Goal: Task Accomplishment & Management: Use online tool/utility

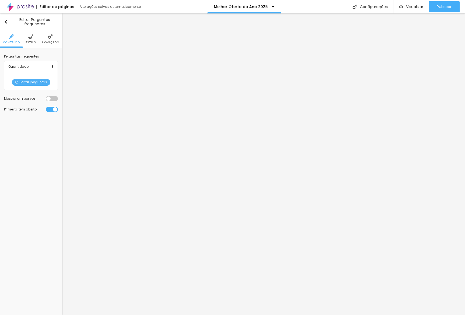
click at [37, 83] on span "Editar perguntas" at bounding box center [31, 82] width 38 height 7
drag, startPoint x: 302, startPoint y: 157, endPoint x: 136, endPoint y: 137, distance: 167.4
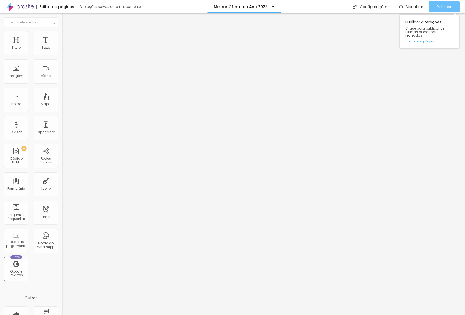
click at [439, 10] on div "Publicar" at bounding box center [444, 6] width 15 height 11
click at [432, 40] on link "Visualizar página" at bounding box center [429, 41] width 48 height 3
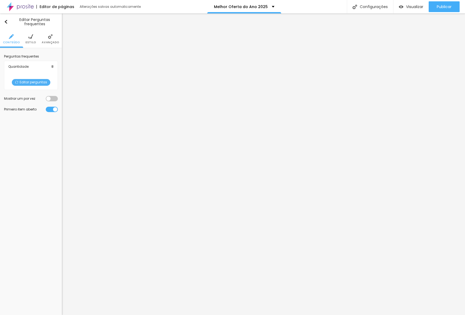
click at [34, 36] on li "Estilo" at bounding box center [31, 39] width 10 height 18
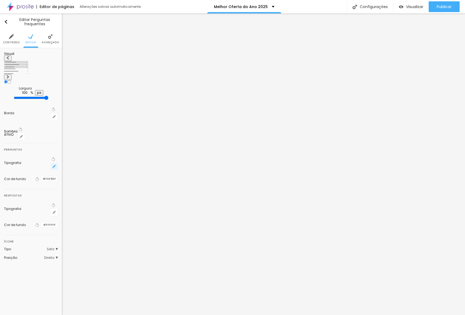
click at [53, 163] on button "button" at bounding box center [54, 167] width 8 height 8
type input "17"
type input "18"
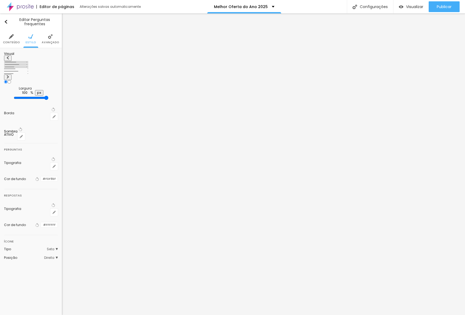
click at [54, 315] on div at bounding box center [232, 315] width 465 height 0
click at [9, 41] on span "Conteúdo" at bounding box center [11, 42] width 17 height 3
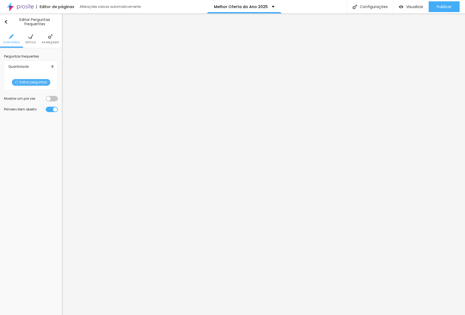
click at [27, 84] on span "Editar perguntas" at bounding box center [31, 82] width 38 height 7
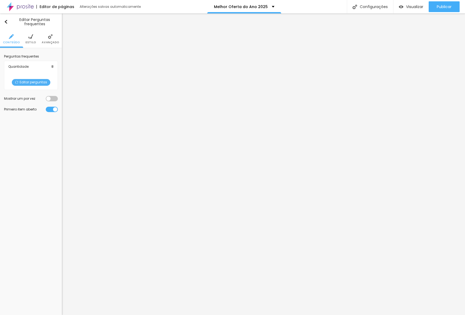
drag, startPoint x: 339, startPoint y: 283, endPoint x: 341, endPoint y: 280, distance: 3.6
click at [36, 40] on ul "Conteúdo Estilo Avançado" at bounding box center [31, 39] width 62 height 18
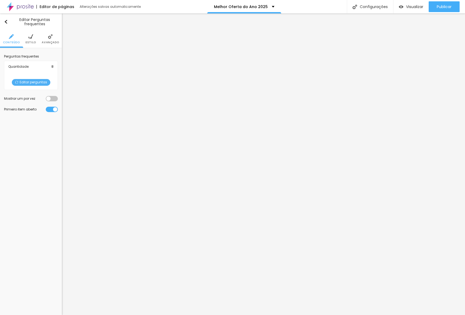
click at [30, 36] on img at bounding box center [30, 36] width 5 height 5
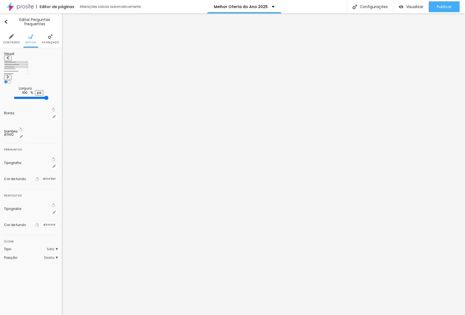
click at [17, 37] on li "Conteúdo" at bounding box center [11, 39] width 17 height 18
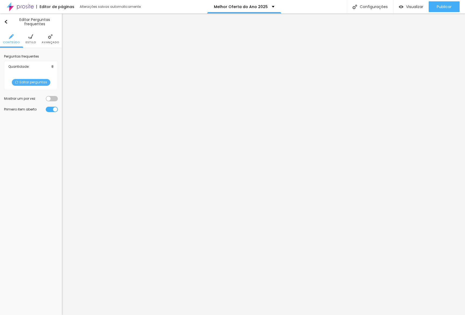
click at [31, 82] on span "Editar perguntas" at bounding box center [31, 82] width 38 height 7
drag, startPoint x: 242, startPoint y: 101, endPoint x: 343, endPoint y: 184, distance: 130.5
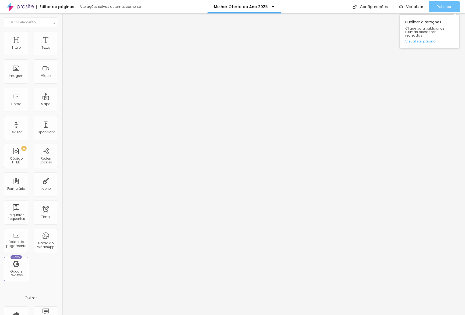
click at [438, 7] on span "Publicar" at bounding box center [444, 7] width 15 height 4
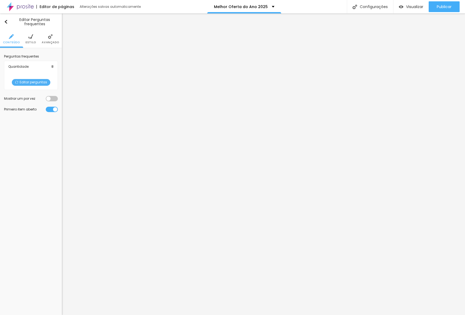
click at [30, 42] on span "Estilo" at bounding box center [31, 42] width 10 height 3
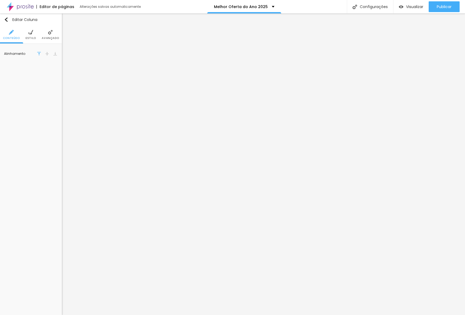
click at [29, 36] on li "Estilo" at bounding box center [31, 35] width 10 height 18
click at [53, 53] on input "#FEFCF9" at bounding box center [49, 54] width 17 height 5
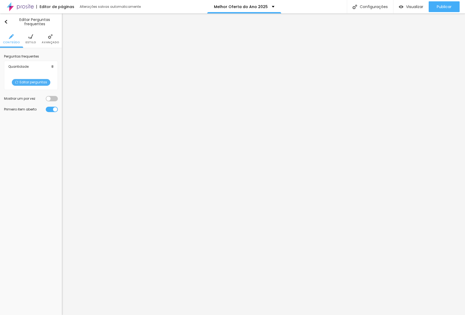
click at [30, 39] on li "Estilo" at bounding box center [31, 39] width 10 height 18
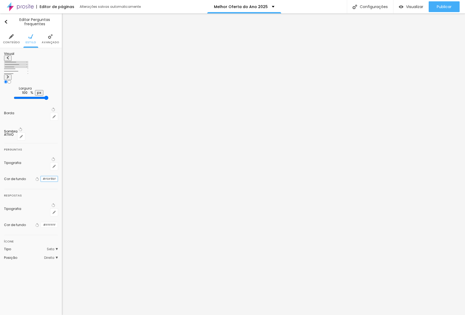
click at [51, 176] on input "#FDF8EF" at bounding box center [49, 178] width 17 height 5
paste input "EFCF9"
type input "#FEFCF9"
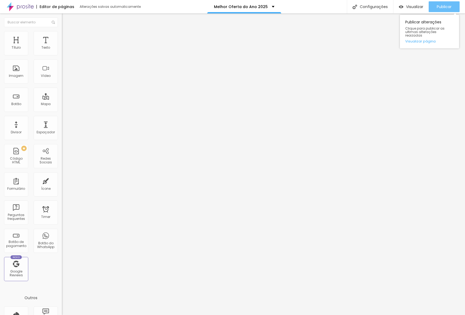
click at [435, 6] on button "Publicar" at bounding box center [443, 6] width 31 height 11
click at [427, 40] on link "Visualizar página" at bounding box center [429, 41] width 48 height 3
click at [435, 8] on button "Publicar" at bounding box center [443, 6] width 31 height 11
click at [421, 40] on link "Visualizar página" at bounding box center [429, 41] width 48 height 3
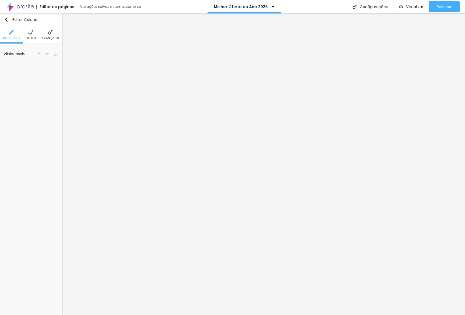
click at [31, 34] on img at bounding box center [30, 32] width 5 height 5
click at [49, 56] on input "#FEFCF9" at bounding box center [49, 54] width 17 height 5
click at [36, 37] on ul "Conteúdo Estilo Avançado" at bounding box center [31, 35] width 62 height 18
drag, startPoint x: 35, startPoint y: 38, endPoint x: 36, endPoint y: 42, distance: 4.1
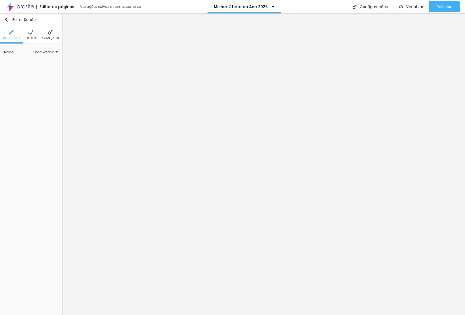
click at [35, 38] on span "Estilo" at bounding box center [31, 38] width 10 height 3
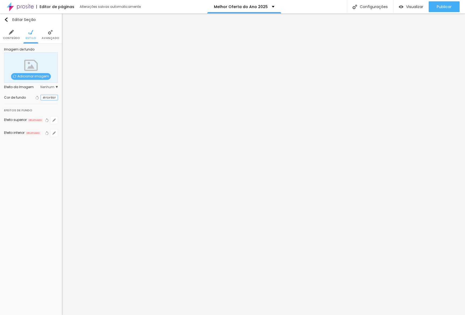
drag, startPoint x: 51, startPoint y: 94, endPoint x: 48, endPoint y: 97, distance: 3.4
click at [50, 95] on input "#FDF8EF" at bounding box center [49, 97] width 17 height 5
click at [53, 98] on input "#FDF8EF" at bounding box center [49, 97] width 17 height 5
